Goal: Information Seeking & Learning: Find specific page/section

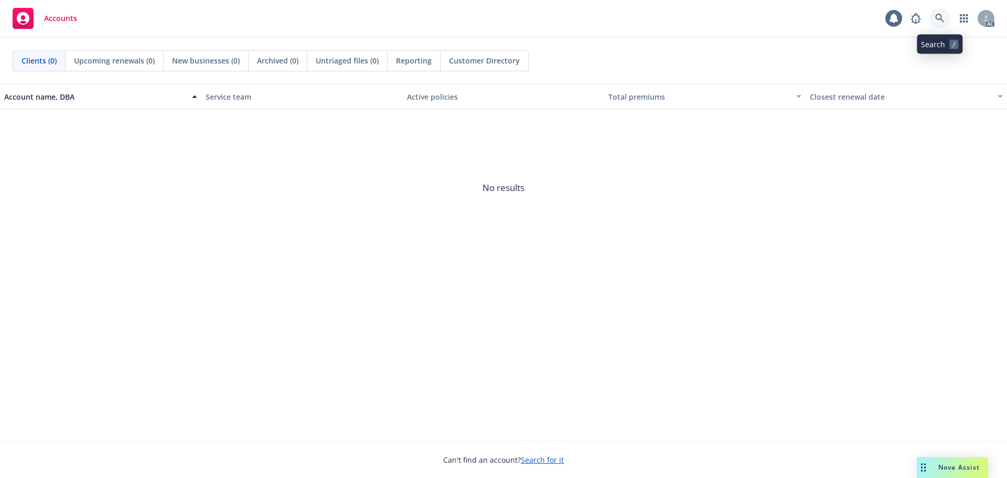
click at [935, 19] on icon at bounding box center [939, 18] width 9 height 9
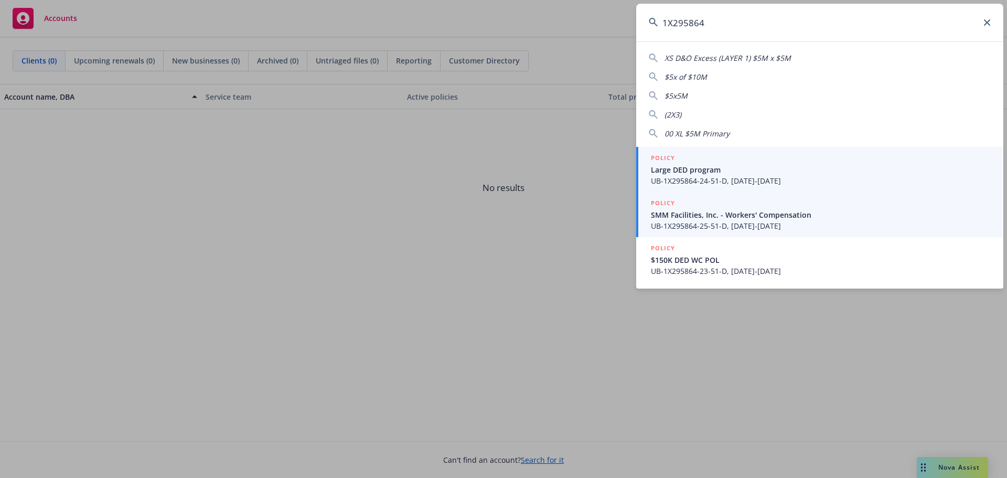
type input "1X295864"
click at [758, 215] on span "SMM Facilities, Inc. - Workers' Compensation" at bounding box center [821, 214] width 340 height 11
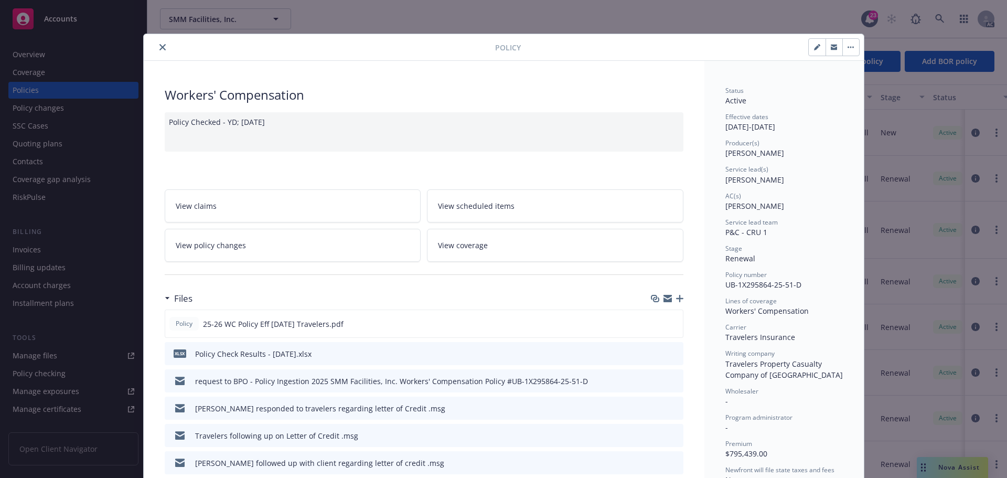
click at [159, 46] on icon "close" at bounding box center [162, 47] width 6 height 6
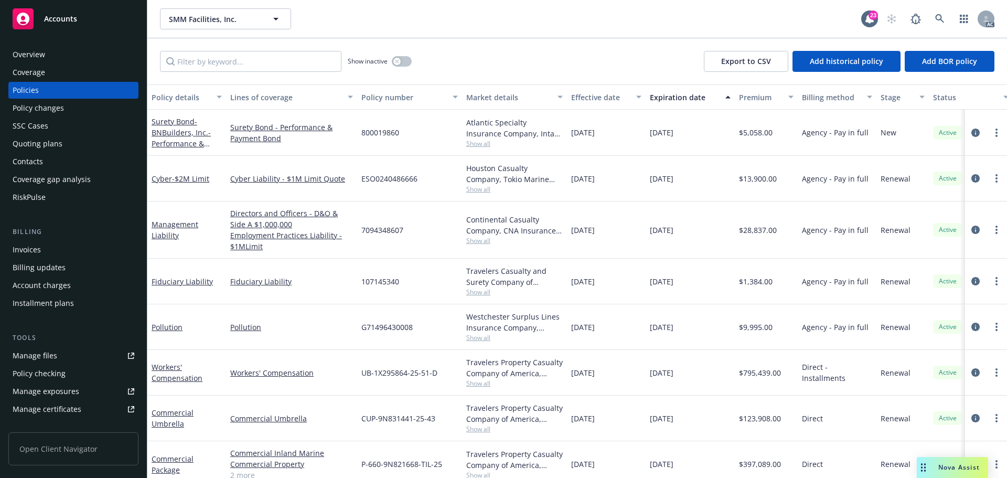
click at [162, 45] on div "Show inactive Export to CSV Add historical policy Add BOR policy" at bounding box center [577, 61] width 860 height 46
click at [953, 22] on div "AC" at bounding box center [937, 18] width 113 height 21
click at [947, 20] on link at bounding box center [940, 18] width 21 height 21
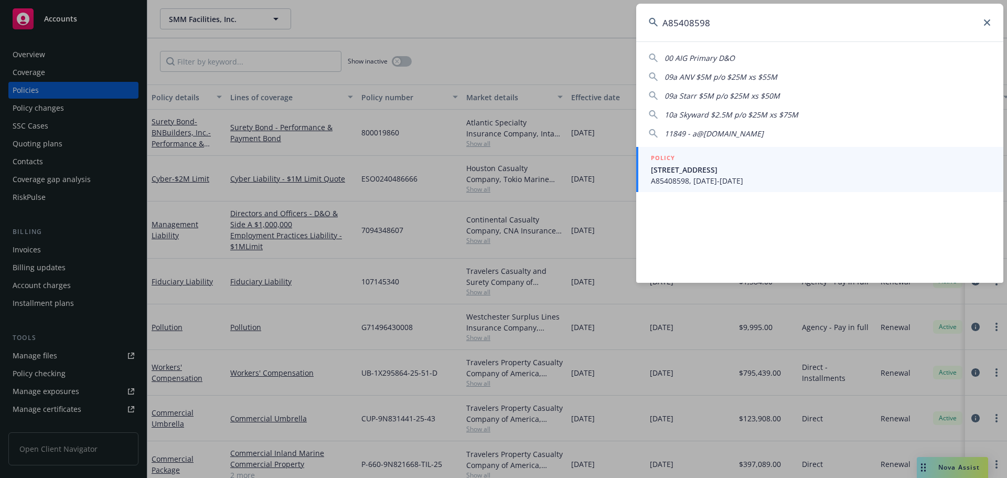
type input "A85408598"
click at [818, 166] on span "[STREET_ADDRESS]" at bounding box center [821, 169] width 340 height 11
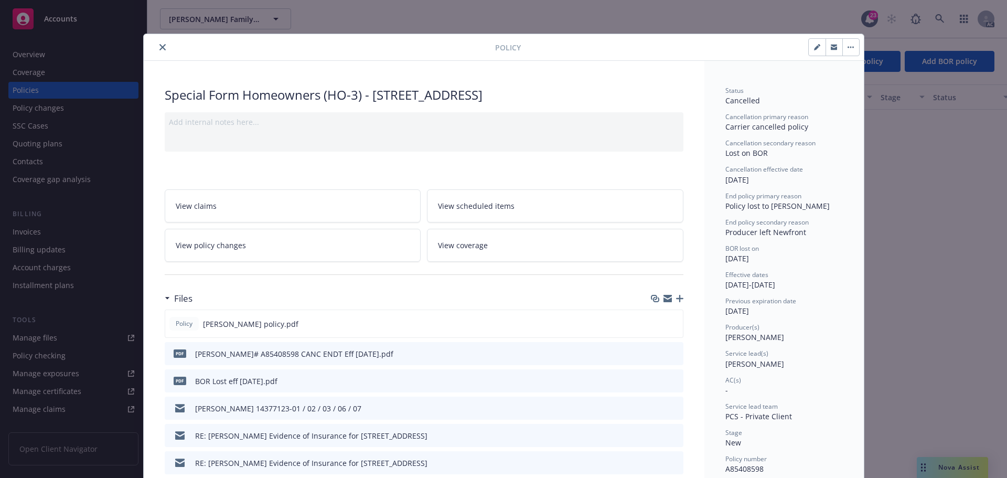
click at [165, 50] on div at bounding box center [321, 47] width 347 height 13
click at [163, 44] on button "close" at bounding box center [162, 47] width 13 height 13
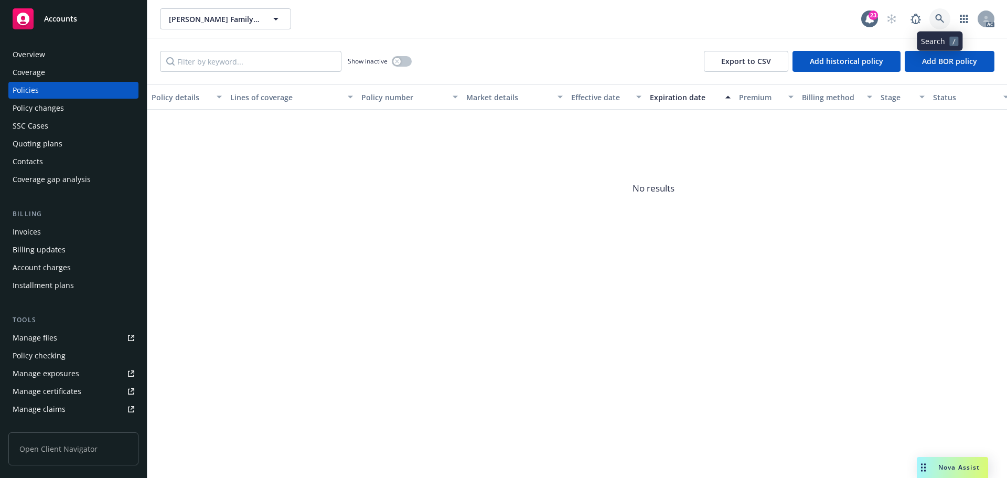
click at [938, 16] on icon at bounding box center [939, 18] width 9 height 9
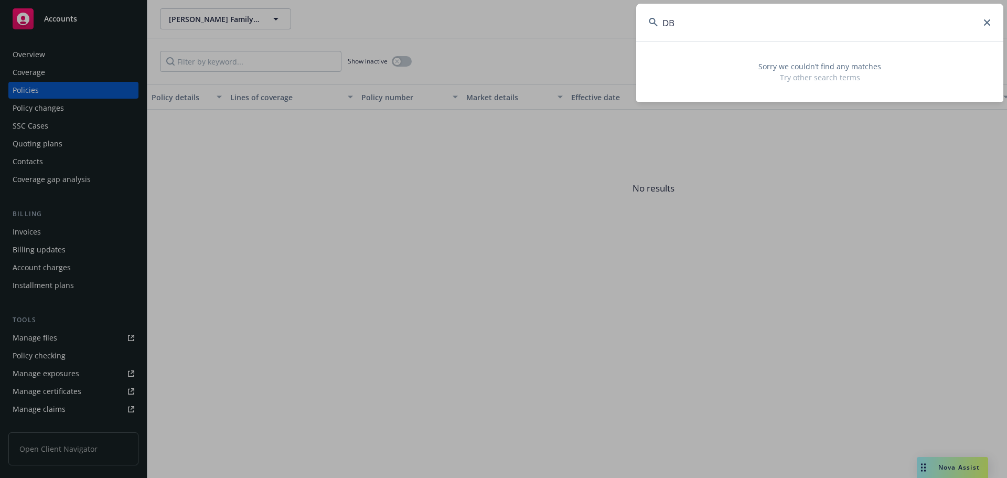
type input "D"
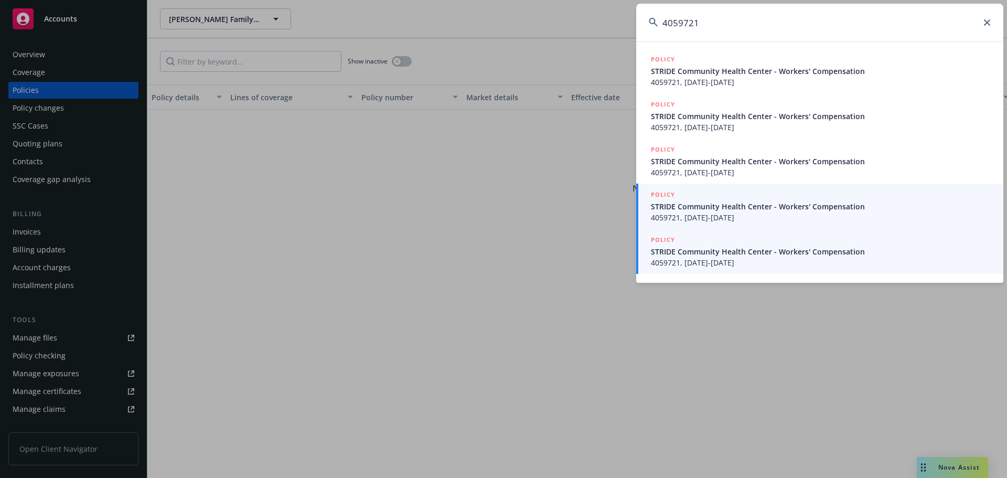
type input "4059721"
click at [742, 264] on span "4059721, [DATE]-[DATE]" at bounding box center [821, 262] width 340 height 11
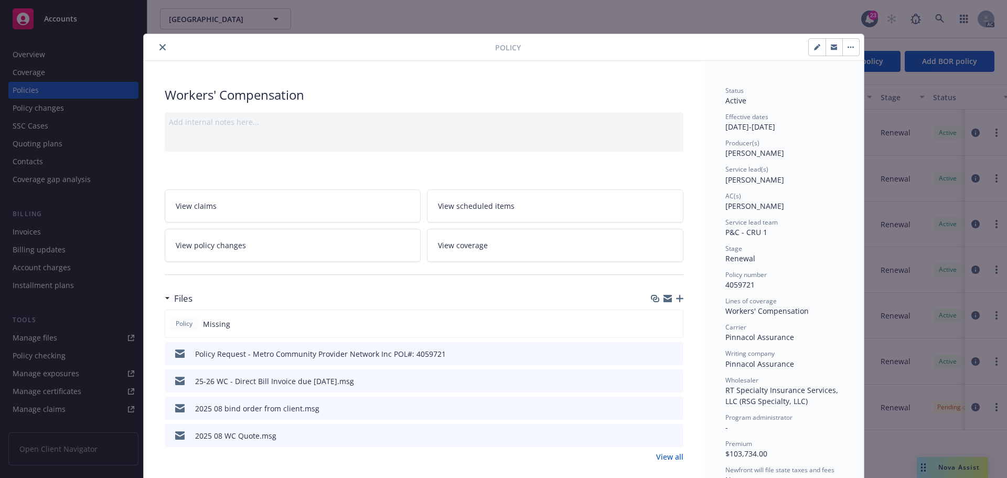
click at [162, 46] on button "close" at bounding box center [162, 47] width 13 height 13
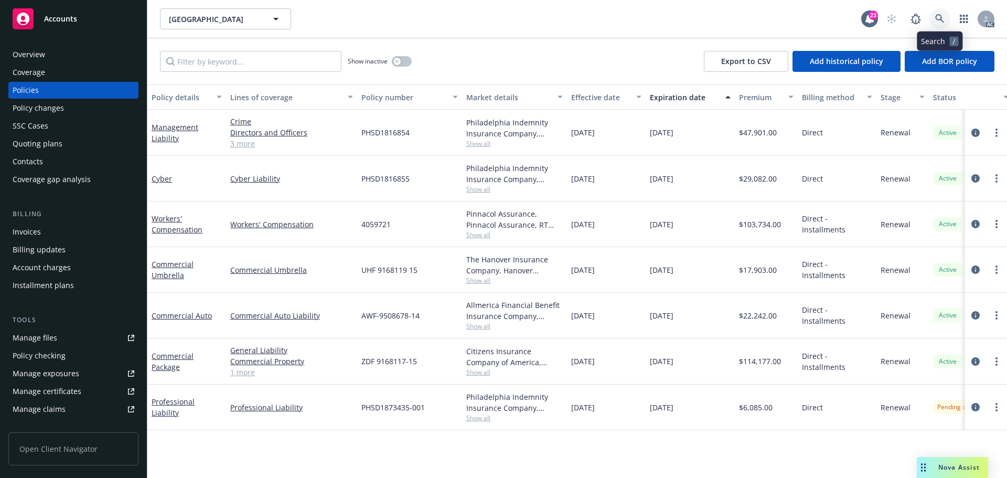
click at [944, 14] on icon at bounding box center [939, 18] width 9 height 9
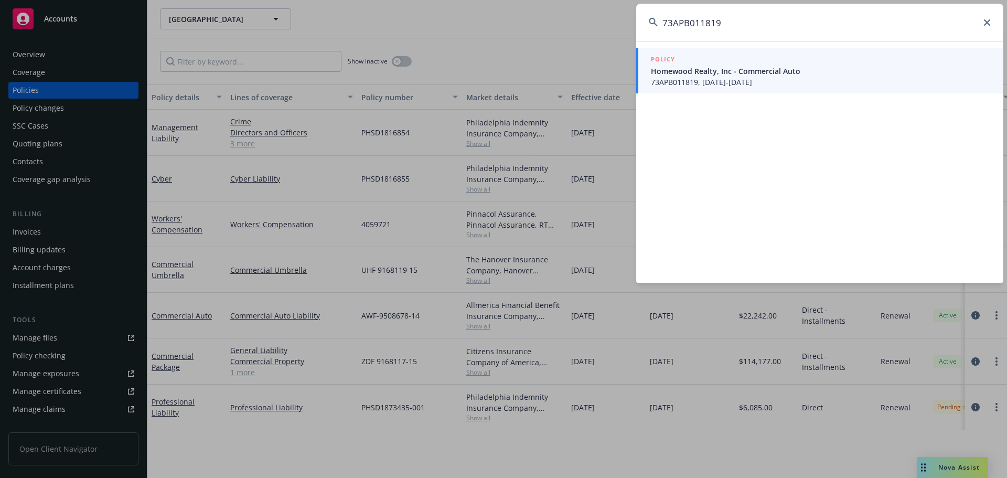
type input "73APB011819"
click at [883, 71] on span "Homewood Realty, Inc - Commercial Auto" at bounding box center [821, 71] width 340 height 11
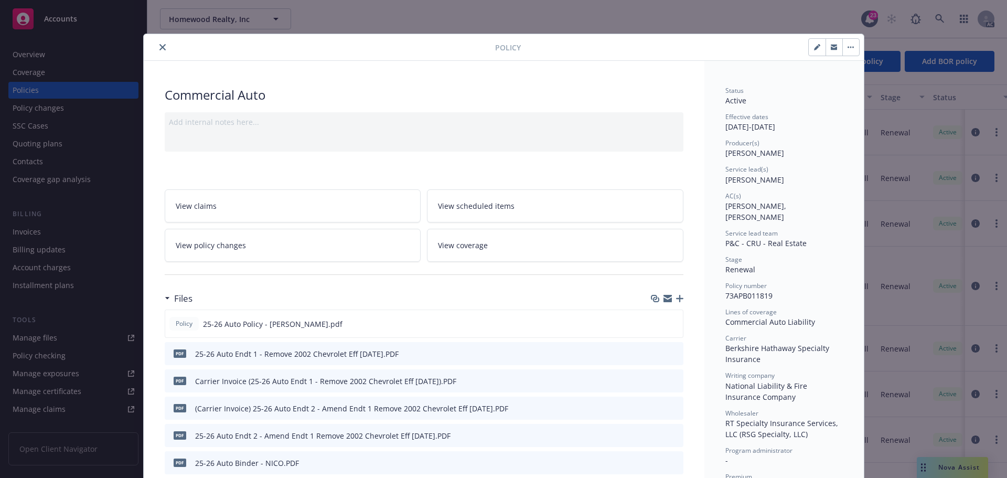
click at [162, 45] on button "close" at bounding box center [162, 47] width 13 height 13
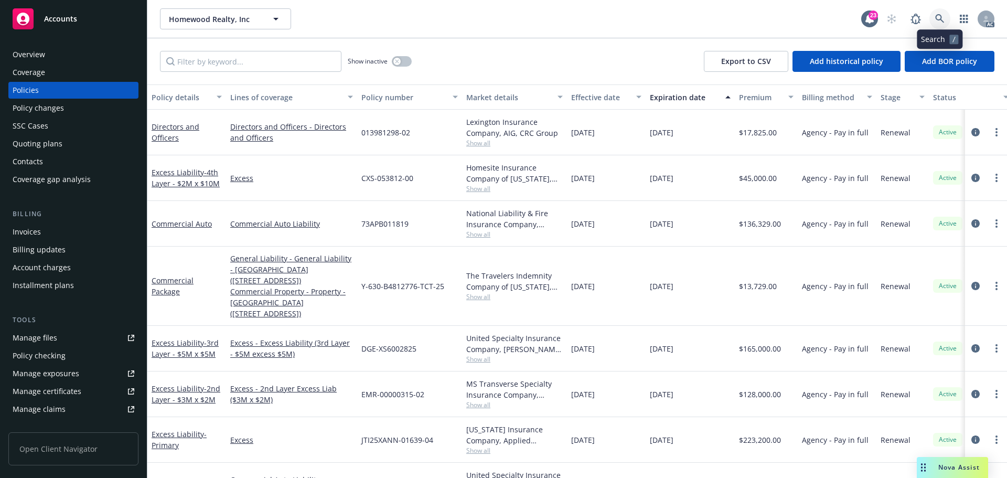
click at [948, 15] on link at bounding box center [940, 18] width 21 height 21
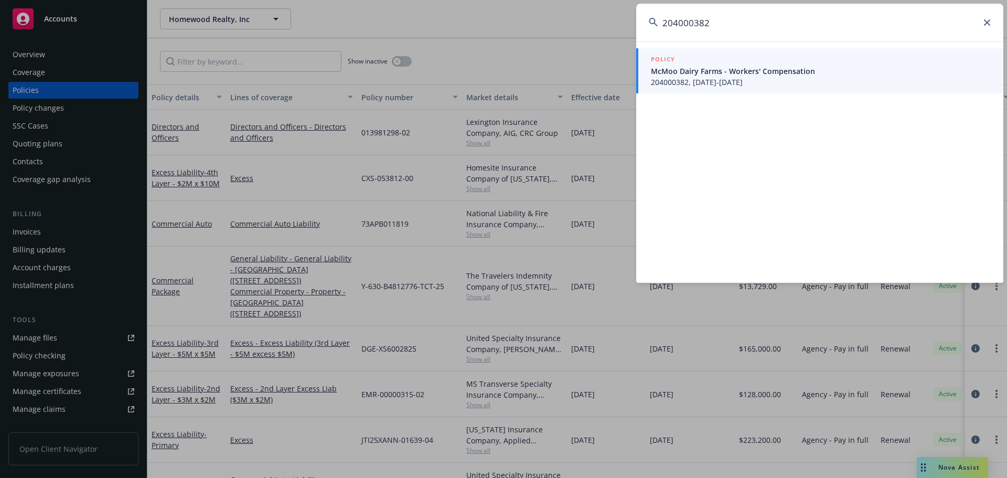
type input "204000382"
click at [833, 78] on span "204000382, [DATE]-[DATE]" at bounding box center [821, 82] width 340 height 11
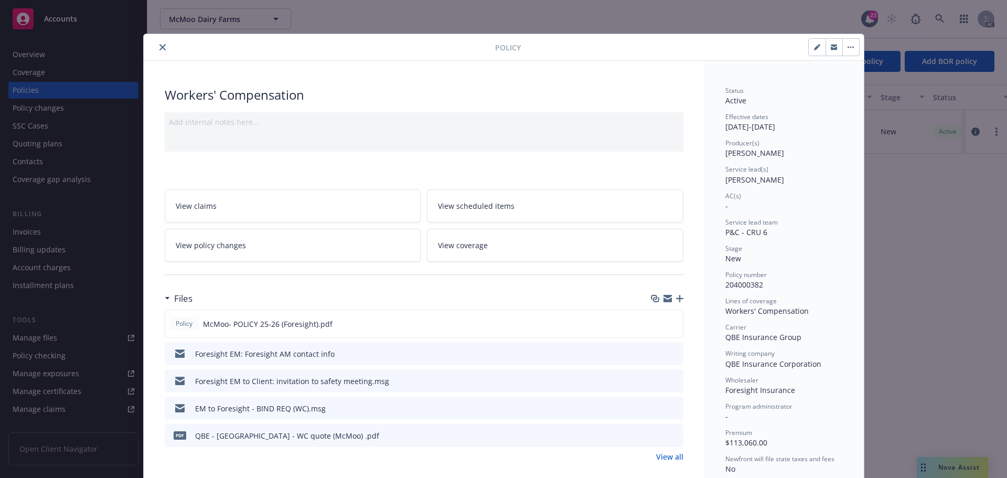
click at [156, 46] on button "close" at bounding box center [162, 47] width 13 height 13
